Goal: Task Accomplishment & Management: Use online tool/utility

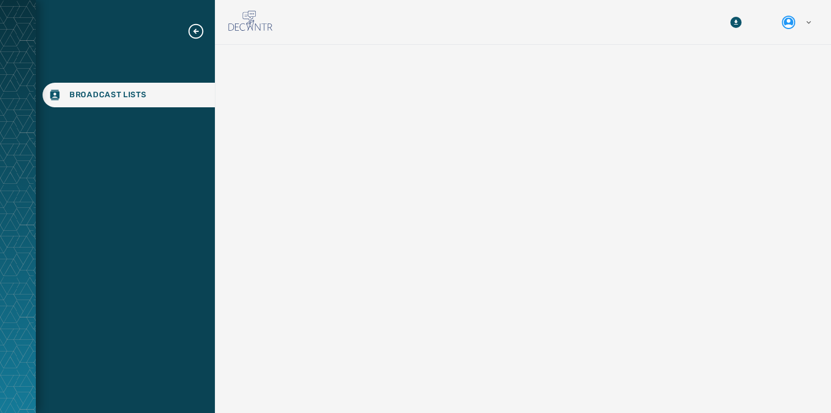
click at [196, 32] on icon "Expand sub nav menu" at bounding box center [196, 31] width 18 height 18
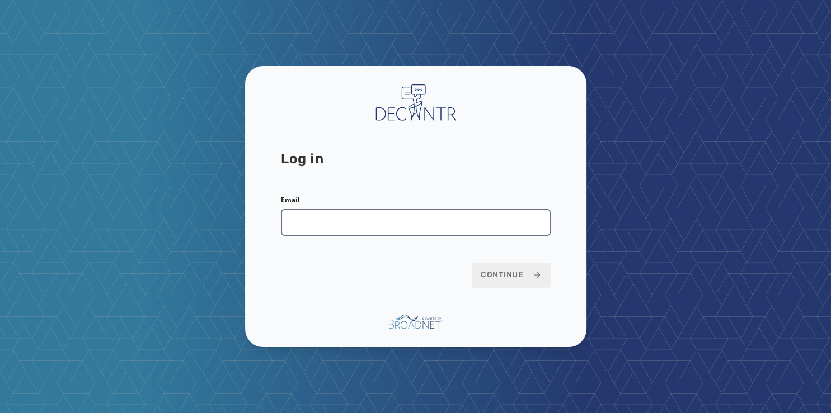
click at [312, 227] on input "Email" at bounding box center [416, 222] width 270 height 27
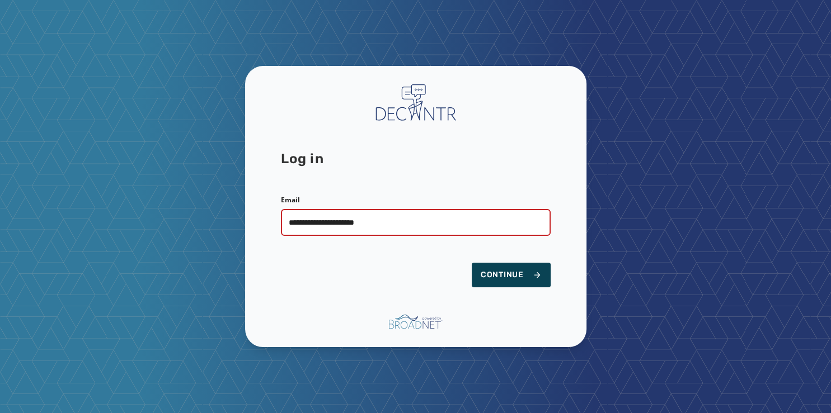
type input "**********"
click at [509, 278] on span "Continue" at bounding box center [511, 275] width 61 height 11
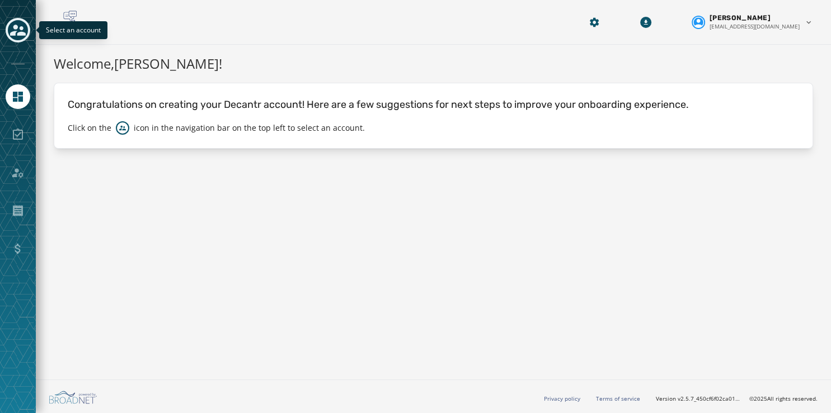
click at [20, 30] on icon "Toggle account select drawer" at bounding box center [18, 30] width 16 height 16
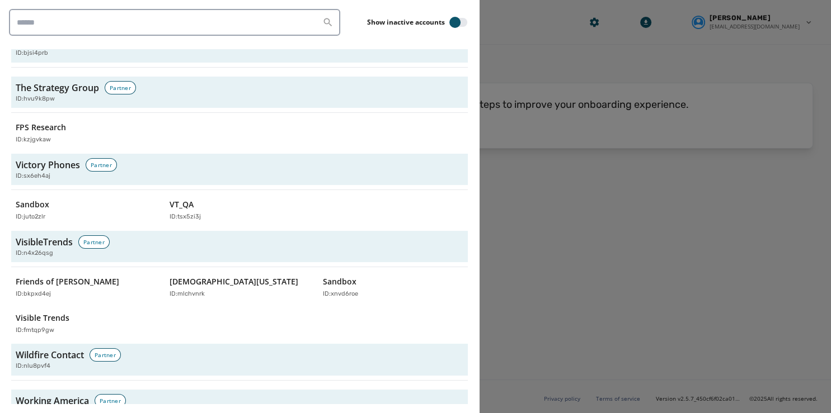
scroll to position [3438, 0]
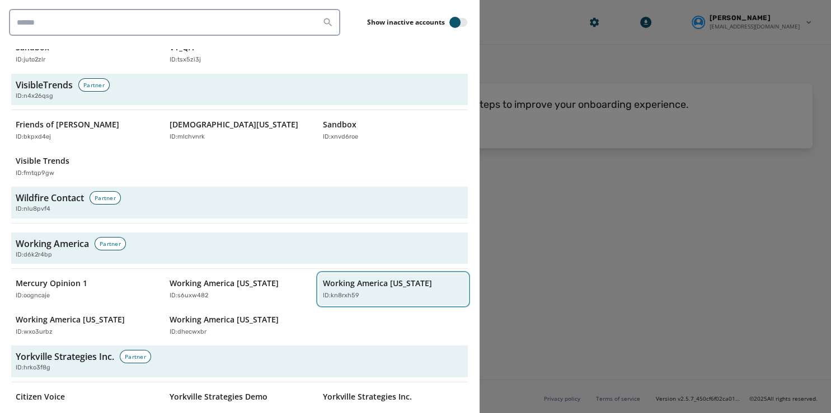
click at [356, 278] on p "Working America Ohio" at bounding box center [377, 283] width 109 height 11
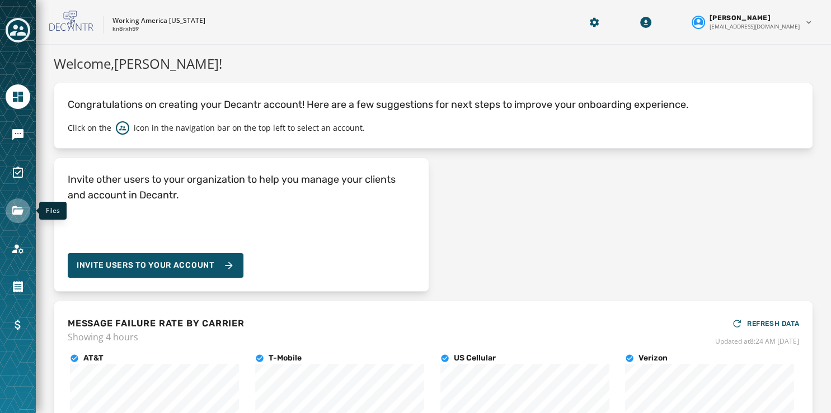
click at [17, 211] on icon "Navigate to Files" at bounding box center [17, 210] width 11 height 8
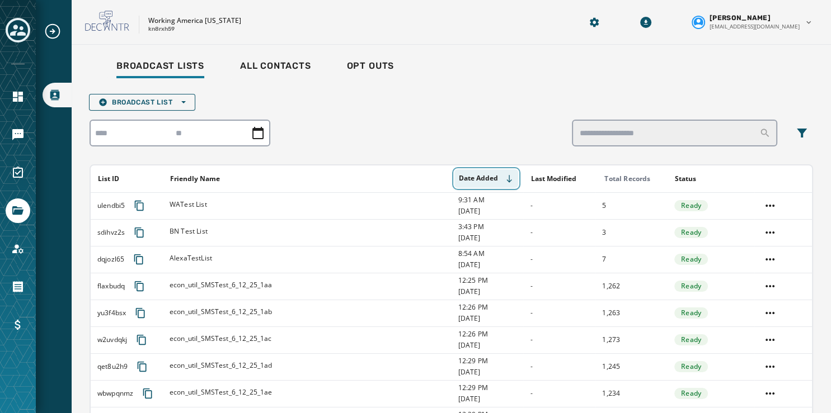
click at [505, 178] on icon "Sort by [object Object]" at bounding box center [509, 179] width 9 height 9
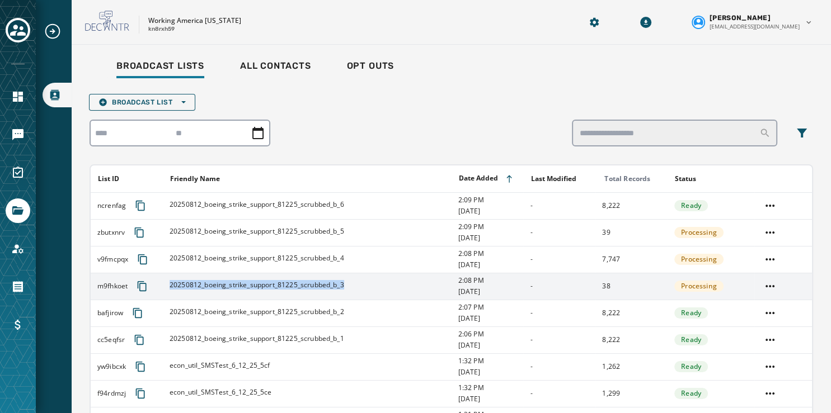
drag, startPoint x: 358, startPoint y: 288, endPoint x: 169, endPoint y: 289, distance: 189.1
click at [170, 289] on div "20250812_boeing_strike_support_81225_scrubbed_b_3" at bounding box center [310, 286] width 281 height 11
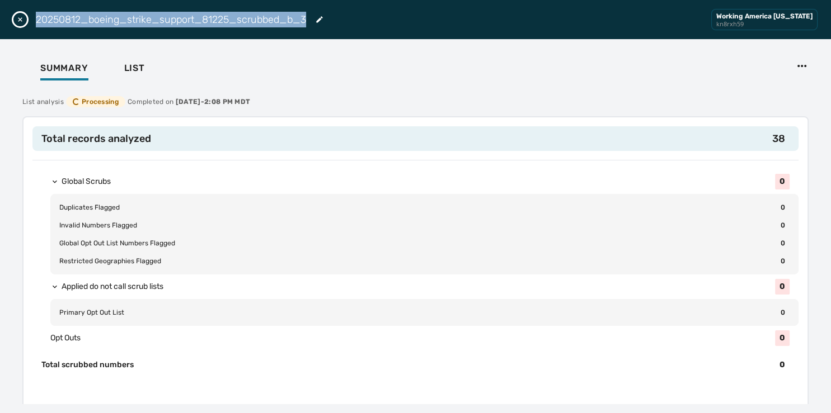
drag, startPoint x: 305, startPoint y: 17, endPoint x: 37, endPoint y: 17, distance: 268.0
click at [37, 17] on h2 "20250812_boeing_strike_support_81225_scrubbed_b_3" at bounding box center [171, 20] width 270 height 16
copy h2 "20250812_boeing_strike_support_81225_scrubbed_b_3"
click at [22, 19] on icon "Close drawer" at bounding box center [20, 19] width 9 height 9
